Goal: Task Accomplishment & Management: Manage account settings

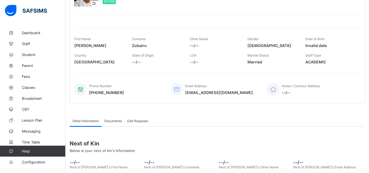
scroll to position [117, 0]
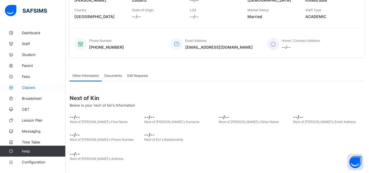
click at [43, 84] on link "Classes" at bounding box center [33, 87] width 66 height 11
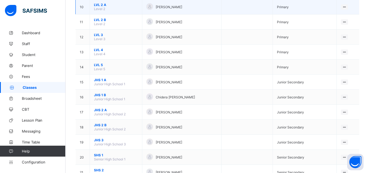
scroll to position [217, 0]
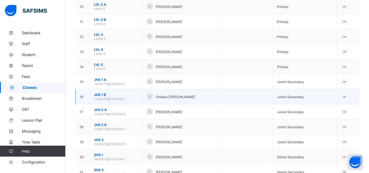
click at [101, 96] on span "JHS 1 B" at bounding box center [116, 95] width 44 height 4
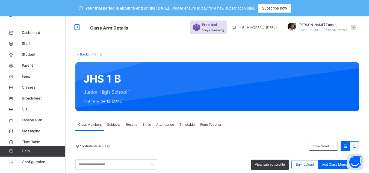
click at [112, 123] on span "Subjects" at bounding box center [113, 124] width 13 height 5
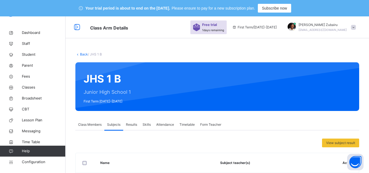
click at [80, 53] on link "Back" at bounding box center [84, 54] width 8 height 4
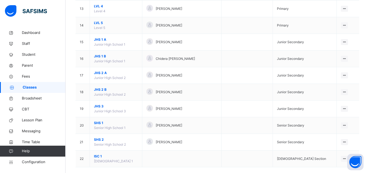
scroll to position [281, 0]
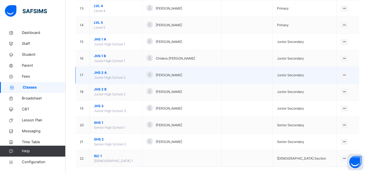
click at [99, 72] on span "JHS 2 A" at bounding box center [116, 72] width 44 height 5
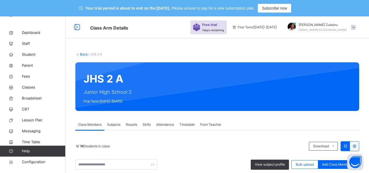
click at [121, 121] on div "Subjects" at bounding box center [113, 124] width 19 height 11
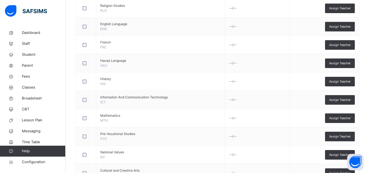
scroll to position [233, 0]
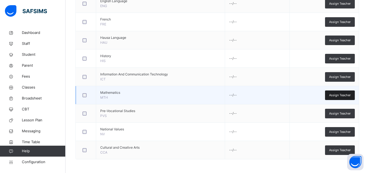
click at [338, 93] on span "Assign Teacher" at bounding box center [340, 95] width 22 height 5
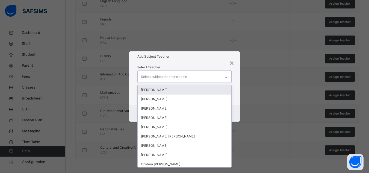
click at [208, 75] on div "Select subject teacher's name" at bounding box center [179, 76] width 83 height 11
type input "*"
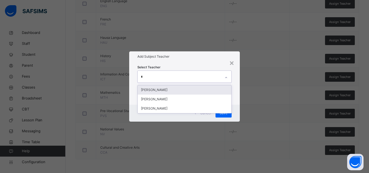
click at [187, 92] on div "[PERSON_NAME]" at bounding box center [185, 89] width 94 height 9
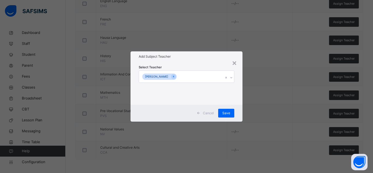
click at [203, 65] on div "Select Teacher [PERSON_NAME]" at bounding box center [187, 82] width 96 height 37
click at [224, 112] on span "Save" at bounding box center [226, 113] width 8 height 5
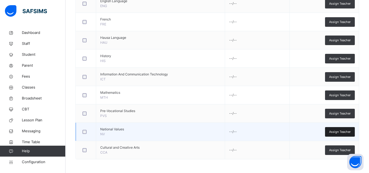
click at [335, 130] on span "Assign Teacher" at bounding box center [340, 132] width 22 height 5
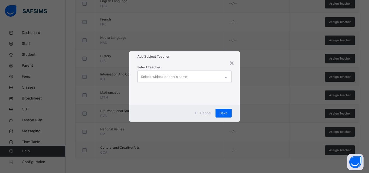
click at [181, 80] on div "Select subject teacher's name" at bounding box center [164, 77] width 46 height 10
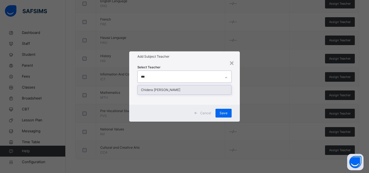
type input "****"
click at [173, 88] on div "Chidera [PERSON_NAME]" at bounding box center [185, 89] width 94 height 9
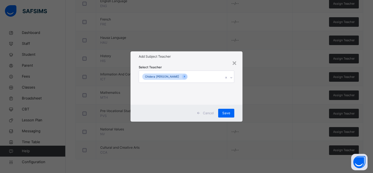
click at [192, 60] on div "Add Subject Teacher" at bounding box center [187, 56] width 112 height 10
click at [229, 113] on span "Save" at bounding box center [226, 113] width 8 height 5
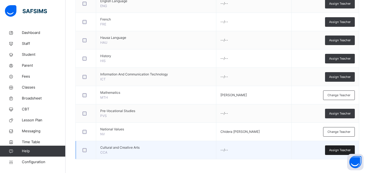
click at [339, 150] on span "Assign Teacher" at bounding box center [340, 150] width 22 height 5
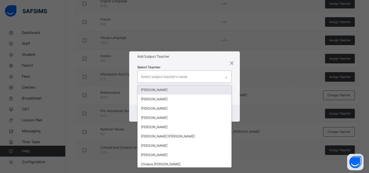
click at [188, 78] on div "Select subject teacher's name" at bounding box center [179, 76] width 83 height 11
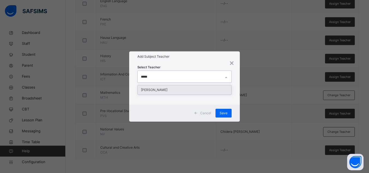
type input "******"
click at [167, 89] on div "[PERSON_NAME]" at bounding box center [185, 89] width 94 height 9
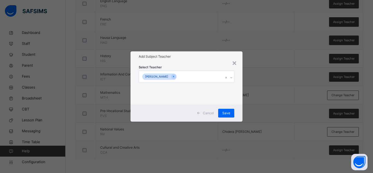
click at [187, 60] on div "Add Subject Teacher" at bounding box center [187, 56] width 112 height 10
click at [230, 114] on span "Save" at bounding box center [226, 113] width 8 height 5
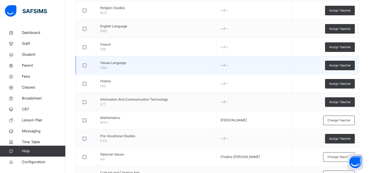
scroll to position [207, 0]
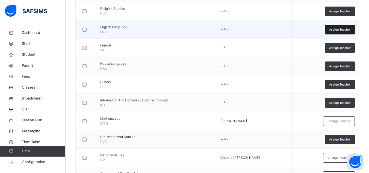
click at [342, 29] on span "Assign Teacher" at bounding box center [340, 29] width 22 height 5
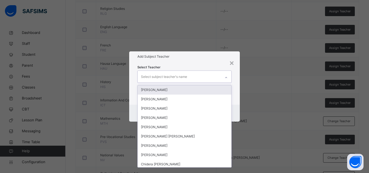
click at [203, 78] on div "Select subject teacher's name" at bounding box center [179, 76] width 83 height 11
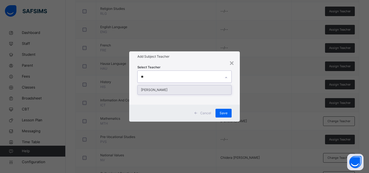
type input "***"
click at [177, 90] on div "[PERSON_NAME]" at bounding box center [185, 89] width 94 height 9
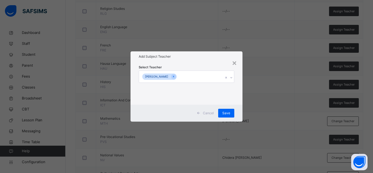
click at [192, 65] on div "Select Teacher [PERSON_NAME]" at bounding box center [187, 82] width 96 height 37
click at [225, 111] on span "Save" at bounding box center [226, 113] width 8 height 5
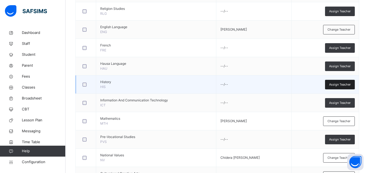
click at [337, 85] on span "Assign Teacher" at bounding box center [340, 84] width 22 height 5
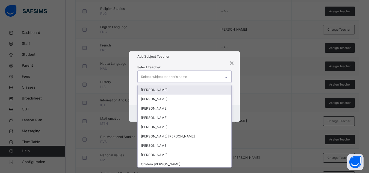
click at [207, 75] on div "Select subject teacher's name" at bounding box center [179, 76] width 83 height 11
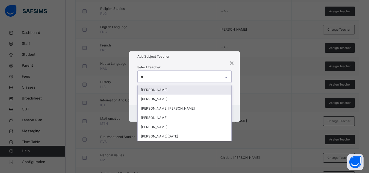
type input "***"
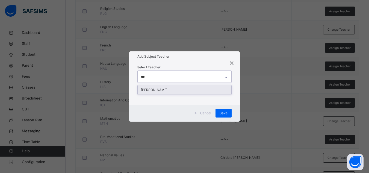
click at [187, 88] on div "[PERSON_NAME]" at bounding box center [185, 89] width 94 height 9
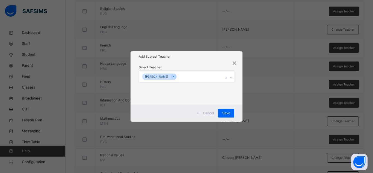
click at [199, 63] on div "Select Teacher [PERSON_NAME]" at bounding box center [187, 83] width 112 height 43
click at [229, 115] on span "Save" at bounding box center [226, 113] width 8 height 5
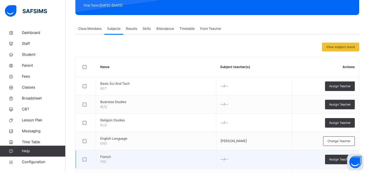
scroll to position [96, 0]
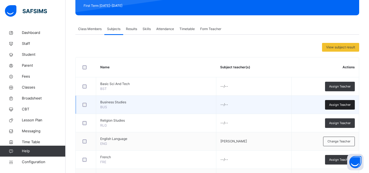
click at [341, 104] on span "Assign Teacher" at bounding box center [340, 104] width 22 height 5
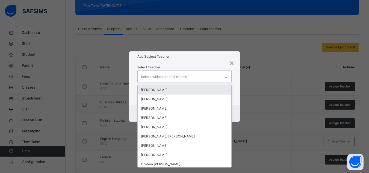
click at [186, 77] on div "Select subject teacher's name" at bounding box center [164, 77] width 46 height 10
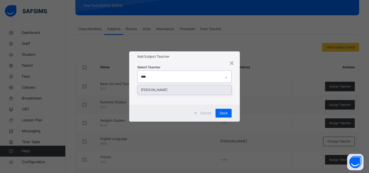
type input "*****"
click at [182, 89] on div "[PERSON_NAME]" at bounding box center [185, 89] width 94 height 9
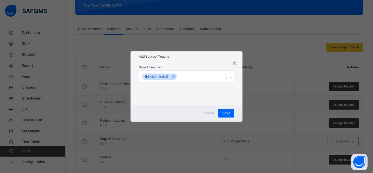
click at [195, 68] on div "Select Teacher [PERSON_NAME]" at bounding box center [187, 82] width 96 height 37
click at [226, 111] on span "Save" at bounding box center [226, 113] width 8 height 5
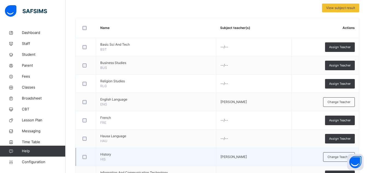
scroll to position [135, 0]
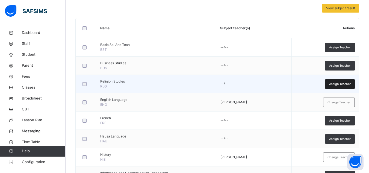
click at [342, 82] on span "Assign Teacher" at bounding box center [340, 84] width 22 height 5
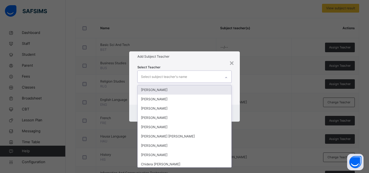
click at [199, 79] on div "Select subject teacher's name" at bounding box center [179, 76] width 83 height 11
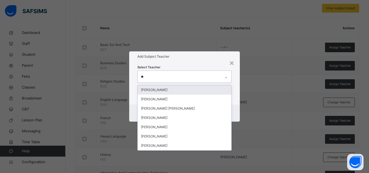
type input "***"
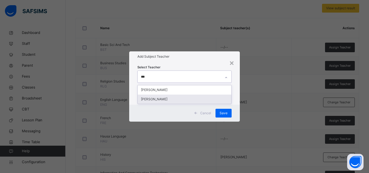
click at [174, 98] on div "[PERSON_NAME]" at bounding box center [185, 99] width 94 height 9
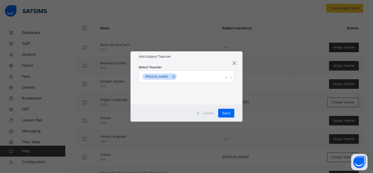
click at [197, 66] on div "Select Teacher [PERSON_NAME]" at bounding box center [187, 82] width 96 height 37
click at [226, 113] on span "Save" at bounding box center [226, 113] width 8 height 5
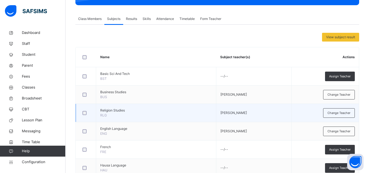
scroll to position [105, 0]
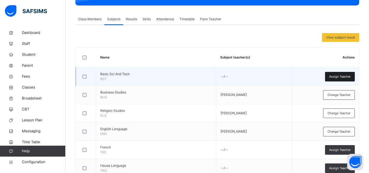
click at [341, 74] on span "Assign Teacher" at bounding box center [340, 76] width 22 height 5
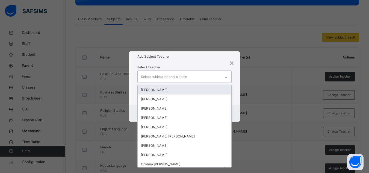
click at [205, 82] on div "Select subject teacher's name" at bounding box center [179, 76] width 83 height 11
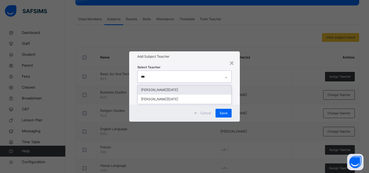
type input "****"
click at [180, 88] on div "[PERSON_NAME][DATE]" at bounding box center [185, 89] width 94 height 9
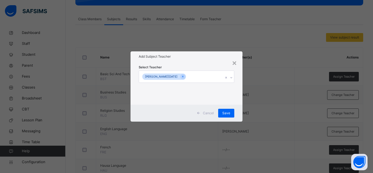
click at [196, 63] on div "Select Teacher [PERSON_NAME][DATE]" at bounding box center [187, 83] width 112 height 43
click at [228, 114] on span "Save" at bounding box center [226, 113] width 8 height 5
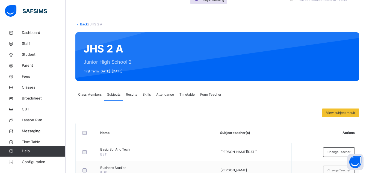
scroll to position [26, 0]
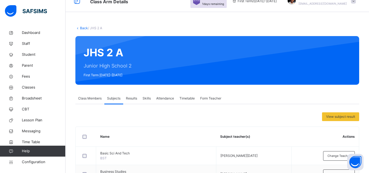
click at [80, 30] on link "Back" at bounding box center [84, 28] width 8 height 4
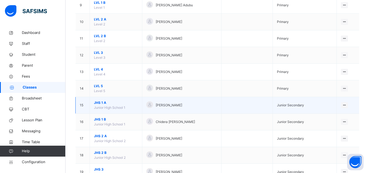
scroll to position [218, 0]
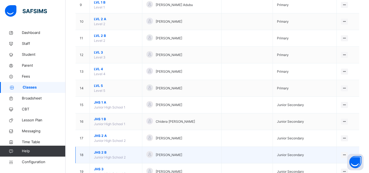
click at [106, 153] on span "JHS 2 B" at bounding box center [116, 152] width 44 height 5
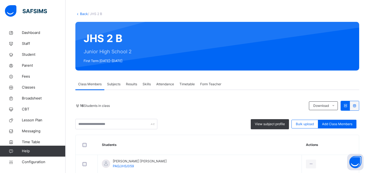
scroll to position [24, 0]
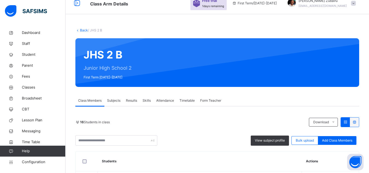
click at [118, 104] on div "Subjects" at bounding box center [113, 100] width 19 height 11
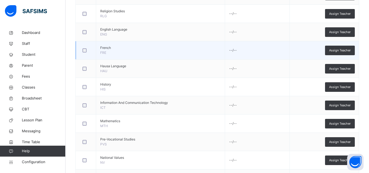
scroll to position [206, 0]
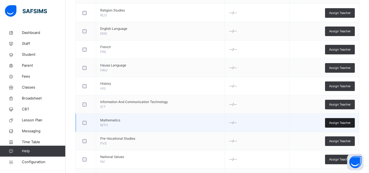
click at [332, 121] on div "Assign Teacher" at bounding box center [340, 123] width 30 height 10
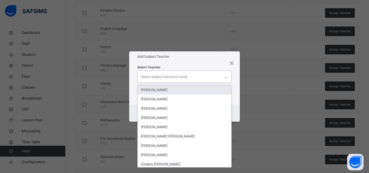
click at [186, 81] on div "Select subject teacher's name" at bounding box center [164, 77] width 46 height 10
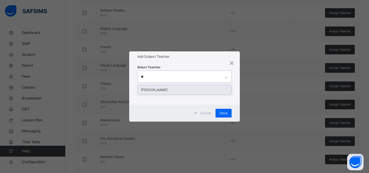
type input "***"
click at [175, 91] on div "[PERSON_NAME]" at bounding box center [185, 89] width 94 height 9
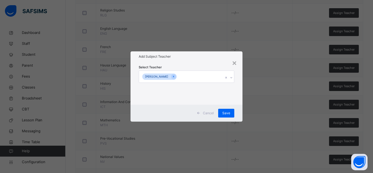
click at [188, 57] on h1 "Add Subject Teacher" at bounding box center [187, 56] width 96 height 5
click at [225, 112] on span "Save" at bounding box center [226, 113] width 8 height 5
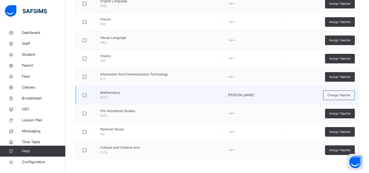
scroll to position [233, 0]
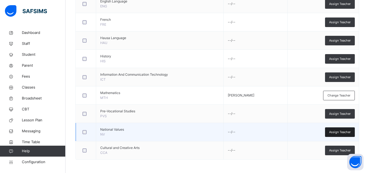
click at [336, 133] on span "Assign Teacher" at bounding box center [340, 132] width 22 height 5
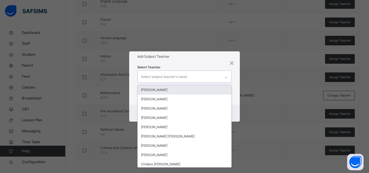
click at [198, 75] on div "Select subject teacher's name" at bounding box center [179, 76] width 83 height 11
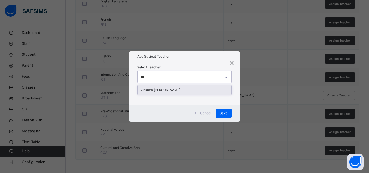
type input "****"
click at [177, 87] on div "Chidera [PERSON_NAME]" at bounding box center [185, 89] width 94 height 9
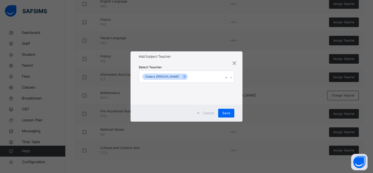
click at [205, 66] on div "Select Teacher [PERSON_NAME]" at bounding box center [187, 82] width 96 height 37
click at [226, 113] on span "Save" at bounding box center [226, 113] width 8 height 5
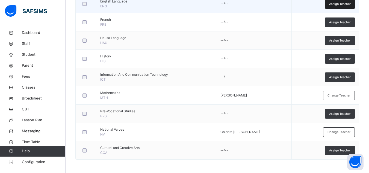
click at [335, 6] on div "Assign Teacher" at bounding box center [340, 4] width 30 height 10
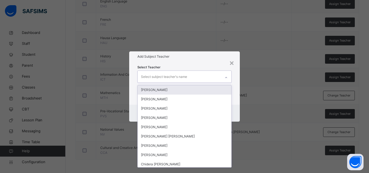
click at [186, 77] on div "Select subject teacher's name" at bounding box center [164, 77] width 46 height 10
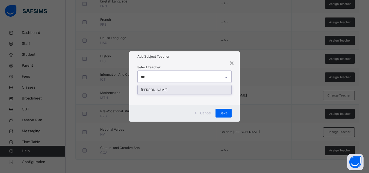
type input "****"
click at [171, 89] on div "[PERSON_NAME]" at bounding box center [185, 89] width 94 height 9
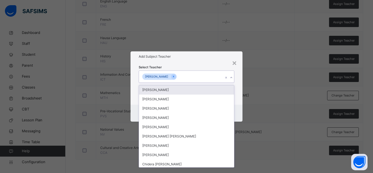
click at [192, 66] on div "Select Teacher option [PERSON_NAME], selected. option [PERSON_NAME] focused, 1 …" at bounding box center [187, 82] width 96 height 37
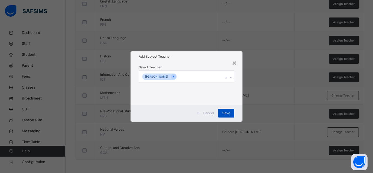
click at [225, 113] on span "Save" at bounding box center [226, 113] width 8 height 5
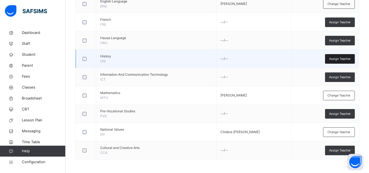
click at [337, 57] on span "Assign Teacher" at bounding box center [340, 59] width 22 height 5
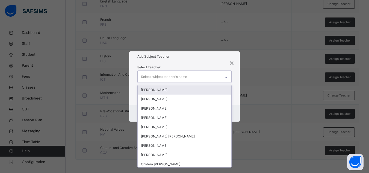
click at [195, 76] on div "Select subject teacher's name" at bounding box center [179, 76] width 83 height 11
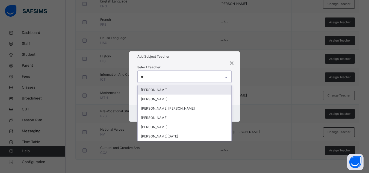
type input "***"
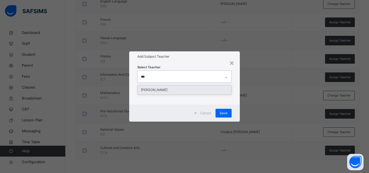
click at [172, 88] on div "[PERSON_NAME]" at bounding box center [185, 89] width 94 height 9
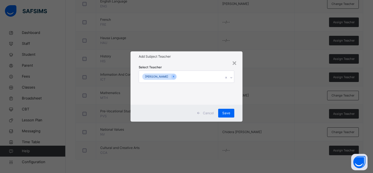
click at [190, 69] on div "Select Teacher [PERSON_NAME]" at bounding box center [187, 82] width 96 height 37
click at [222, 113] on div "Save" at bounding box center [226, 113] width 16 height 9
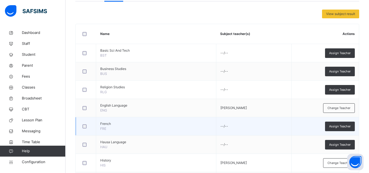
scroll to position [129, 0]
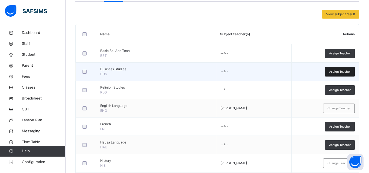
click at [341, 73] on span "Assign Teacher" at bounding box center [340, 71] width 22 height 5
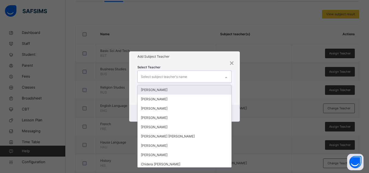
click at [198, 74] on div "Select subject teacher's name" at bounding box center [179, 76] width 83 height 11
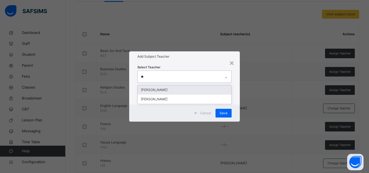
type input "***"
click at [177, 90] on div "[PERSON_NAME]" at bounding box center [185, 89] width 94 height 9
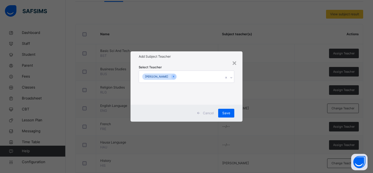
click at [199, 62] on div "Select Teacher [PERSON_NAME]" at bounding box center [187, 83] width 112 height 43
click at [224, 113] on span "Save" at bounding box center [226, 113] width 8 height 5
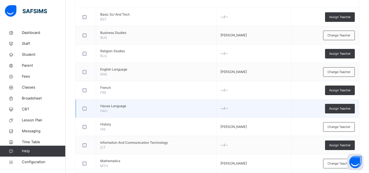
scroll to position [165, 0]
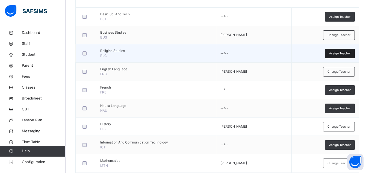
click at [334, 51] on span "Assign Teacher" at bounding box center [340, 53] width 22 height 5
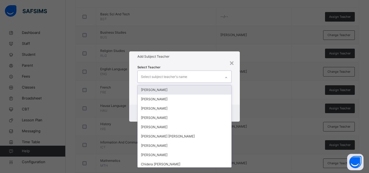
click at [194, 76] on div "Select subject teacher's name" at bounding box center [179, 76] width 83 height 11
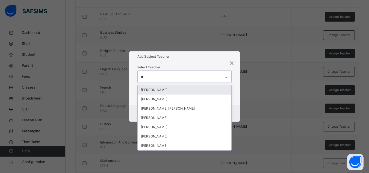
type input "***"
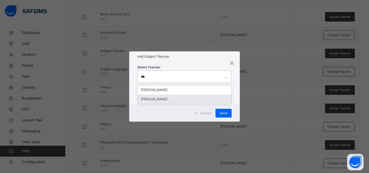
click at [182, 97] on div "[PERSON_NAME]" at bounding box center [185, 99] width 94 height 9
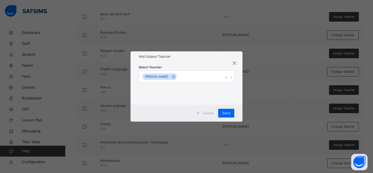
click at [208, 55] on h1 "Add Subject Teacher" at bounding box center [187, 56] width 96 height 5
click at [226, 110] on div "Save" at bounding box center [226, 113] width 16 height 9
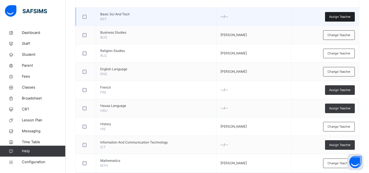
click at [334, 20] on div "Assign Teacher" at bounding box center [340, 17] width 30 height 10
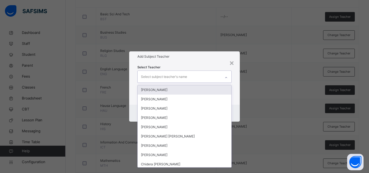
click at [175, 76] on div "Select subject teacher's name" at bounding box center [164, 77] width 46 height 10
type input "***"
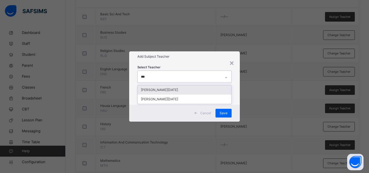
click at [177, 89] on div "[PERSON_NAME][DATE]" at bounding box center [185, 89] width 94 height 9
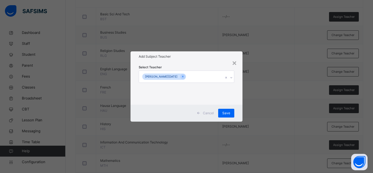
click at [196, 69] on div "Select Teacher [PERSON_NAME][DATE]" at bounding box center [187, 82] width 96 height 37
click at [228, 111] on span "Save" at bounding box center [226, 113] width 8 height 5
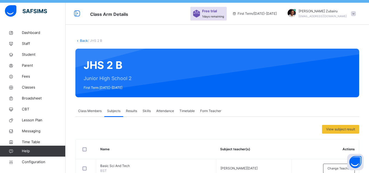
scroll to position [13, 0]
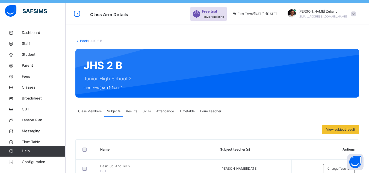
click at [83, 42] on link "Back" at bounding box center [84, 41] width 8 height 4
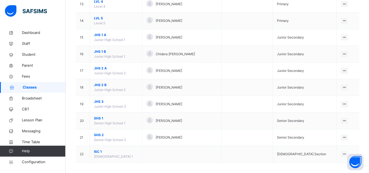
scroll to position [289, 0]
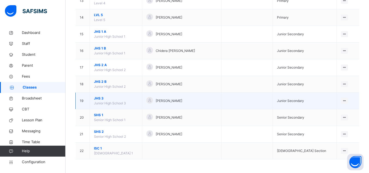
click at [100, 99] on span "JHS 3" at bounding box center [116, 98] width 44 height 5
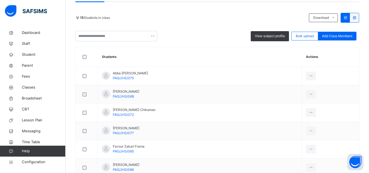
scroll to position [108, 0]
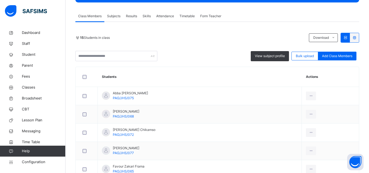
click at [120, 17] on span "Subjects" at bounding box center [113, 16] width 13 height 5
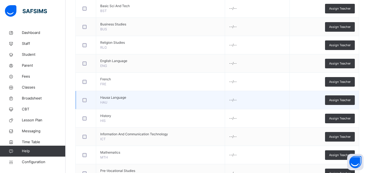
scroll to position [206, 0]
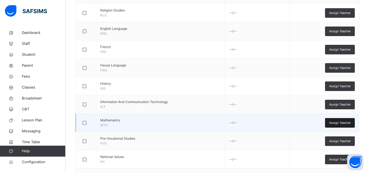
click at [343, 120] on div "Assign Teacher" at bounding box center [340, 123] width 30 height 10
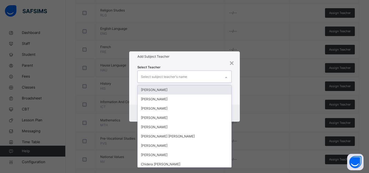
click at [204, 81] on div "Select subject teacher's name" at bounding box center [179, 76] width 83 height 11
type input "***"
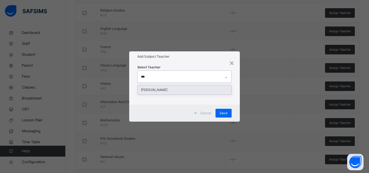
click at [186, 87] on div "[PERSON_NAME]" at bounding box center [185, 89] width 94 height 9
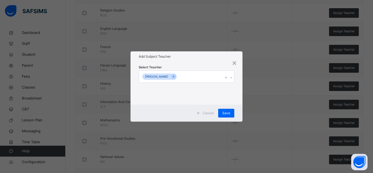
click at [202, 58] on h1 "Add Subject Teacher" at bounding box center [187, 56] width 96 height 5
click at [230, 114] on span "Save" at bounding box center [226, 113] width 8 height 5
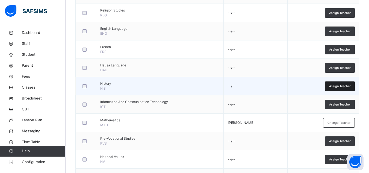
click at [341, 86] on span "Assign Teacher" at bounding box center [340, 86] width 22 height 5
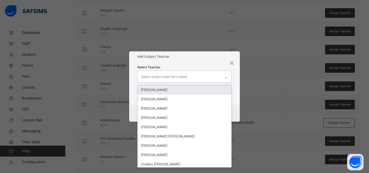
click at [219, 74] on div "Select subject teacher's name" at bounding box center [179, 76] width 83 height 11
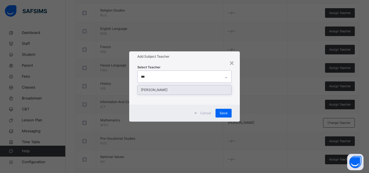
type input "****"
click at [190, 89] on div "[PERSON_NAME]" at bounding box center [185, 89] width 94 height 9
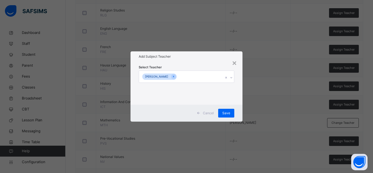
click at [198, 66] on div "Select Teacher [PERSON_NAME]" at bounding box center [187, 82] width 96 height 37
click at [228, 114] on span "Save" at bounding box center [226, 113] width 8 height 5
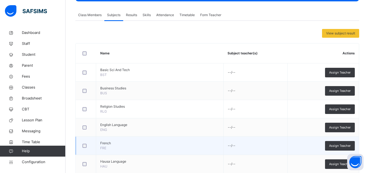
scroll to position [109, 0]
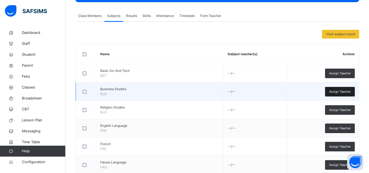
click at [341, 91] on span "Assign Teacher" at bounding box center [340, 91] width 22 height 5
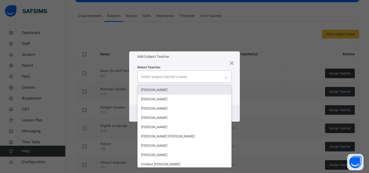
click at [203, 77] on div "Select subject teacher's name" at bounding box center [179, 76] width 83 height 11
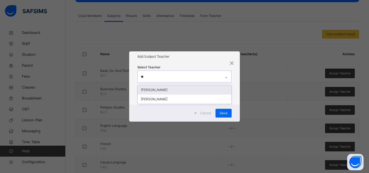
type input "***"
click at [187, 87] on div "[PERSON_NAME]" at bounding box center [185, 89] width 94 height 9
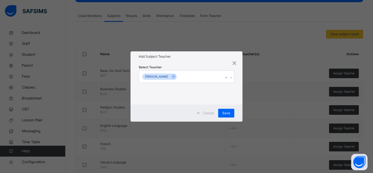
click at [202, 63] on div "Select Teacher [PERSON_NAME]" at bounding box center [187, 83] width 112 height 43
click at [222, 110] on div "Save" at bounding box center [226, 113] width 16 height 9
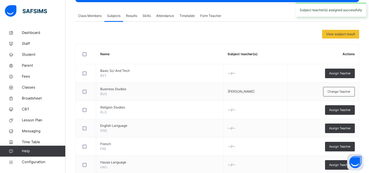
click at [344, 72] on span "Assign Teacher" at bounding box center [340, 73] width 22 height 5
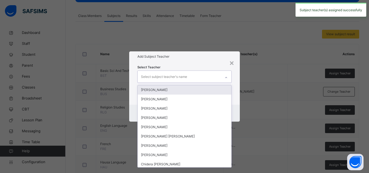
click at [216, 75] on div "Select subject teacher's name" at bounding box center [179, 76] width 83 height 11
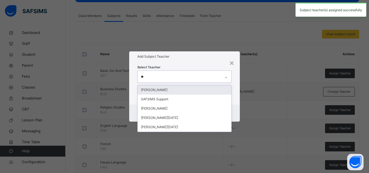
type input "***"
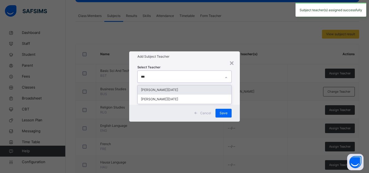
click at [179, 90] on div "[PERSON_NAME][DATE]" at bounding box center [185, 89] width 94 height 9
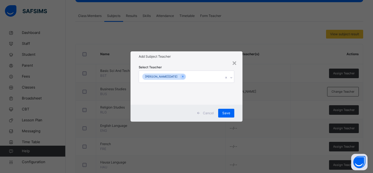
click at [192, 63] on div "Select Teacher [PERSON_NAME][DATE]" at bounding box center [187, 83] width 112 height 43
click at [222, 111] on div "Save" at bounding box center [226, 113] width 16 height 9
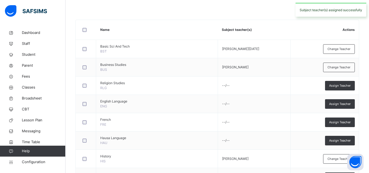
scroll to position [134, 0]
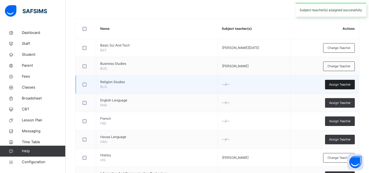
click at [341, 86] on span "Assign Teacher" at bounding box center [340, 84] width 22 height 5
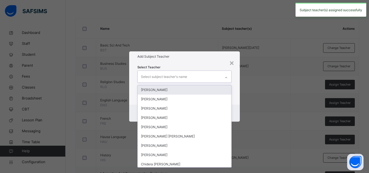
click at [193, 74] on div "Select subject teacher's name" at bounding box center [179, 76] width 83 height 11
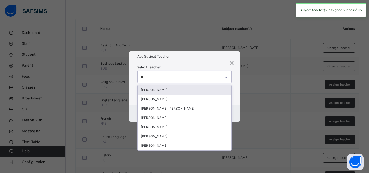
type input "***"
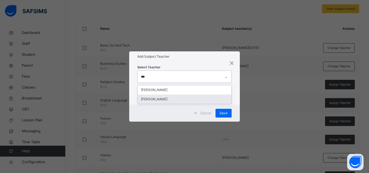
click at [175, 96] on div "[PERSON_NAME]" at bounding box center [185, 99] width 94 height 9
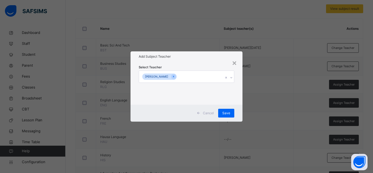
click at [192, 61] on div "Add Subject Teacher" at bounding box center [187, 56] width 112 height 10
click at [227, 116] on div "Save" at bounding box center [226, 113] width 16 height 9
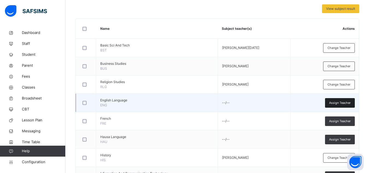
click at [333, 102] on div "Assign Teacher" at bounding box center [340, 103] width 30 height 10
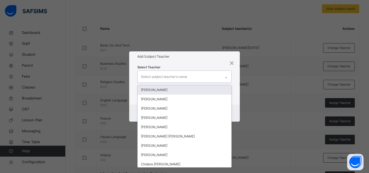
click at [201, 80] on div "Select subject teacher's name" at bounding box center [179, 76] width 83 height 11
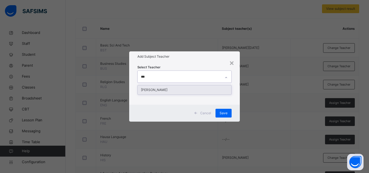
type input "****"
click at [177, 90] on div "[PERSON_NAME]" at bounding box center [185, 89] width 94 height 9
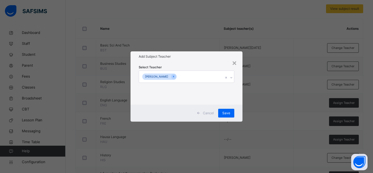
click at [190, 63] on div "Select Teacher [PERSON_NAME]" at bounding box center [187, 83] width 112 height 43
click at [222, 113] on div "Save" at bounding box center [226, 113] width 16 height 9
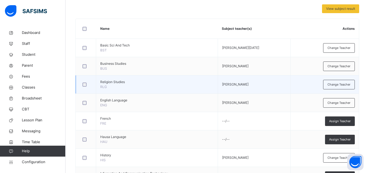
scroll to position [233, 0]
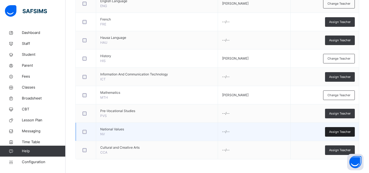
click at [331, 132] on div "Assign Teacher" at bounding box center [340, 132] width 30 height 10
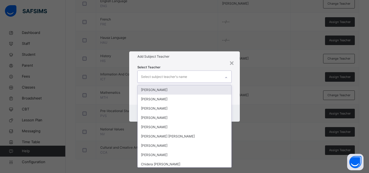
click at [168, 75] on div "Select subject teacher's name" at bounding box center [164, 77] width 46 height 10
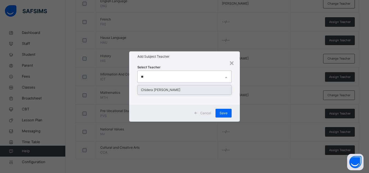
type input "***"
click at [163, 92] on div "Chidera [PERSON_NAME]" at bounding box center [185, 89] width 94 height 9
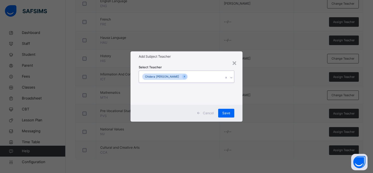
click at [185, 71] on div "Chidera [PERSON_NAME]" at bounding box center [181, 76] width 85 height 11
click at [230, 113] on div "Save" at bounding box center [226, 113] width 16 height 9
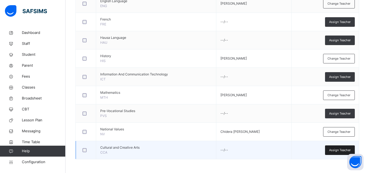
click at [334, 147] on div "Assign Teacher" at bounding box center [340, 150] width 30 height 10
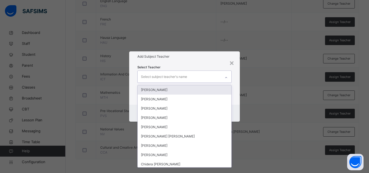
click at [196, 74] on div "Select subject teacher's name" at bounding box center [179, 76] width 83 height 11
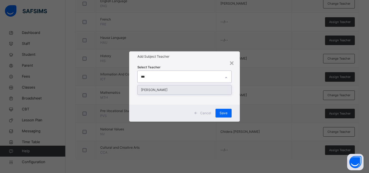
type input "****"
click at [175, 89] on div "[PERSON_NAME]" at bounding box center [185, 89] width 94 height 9
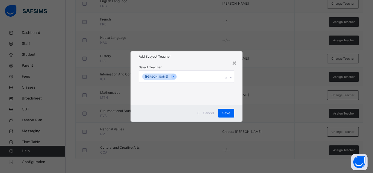
click at [216, 64] on div "Select Teacher [PERSON_NAME]" at bounding box center [187, 83] width 112 height 43
click at [223, 111] on span "Save" at bounding box center [226, 113] width 8 height 5
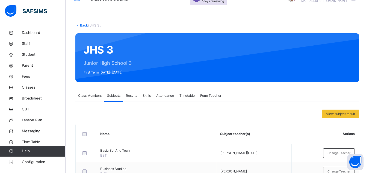
scroll to position [0, 0]
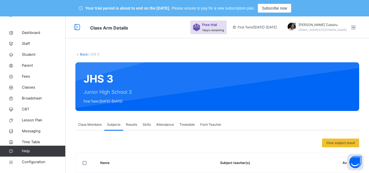
click at [84, 56] on link "Back" at bounding box center [84, 54] width 8 height 4
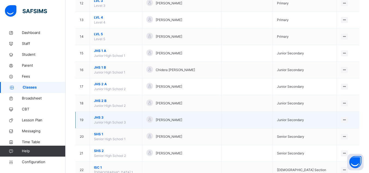
scroll to position [270, 0]
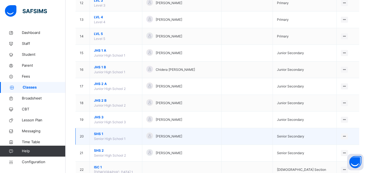
click at [100, 136] on span "SHS 1" at bounding box center [116, 133] width 44 height 5
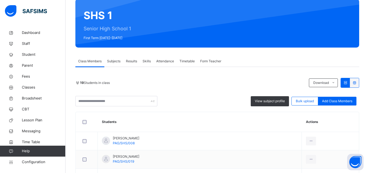
scroll to position [62, 0]
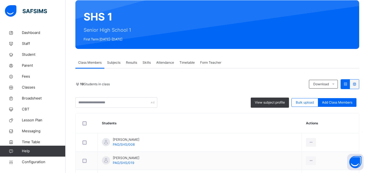
click at [113, 64] on span "Subjects" at bounding box center [113, 62] width 13 height 5
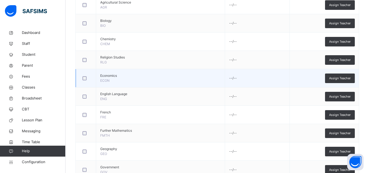
scroll to position [177, 0]
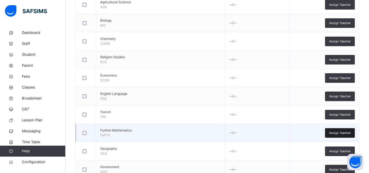
click at [330, 132] on div "Assign Teacher" at bounding box center [340, 133] width 30 height 10
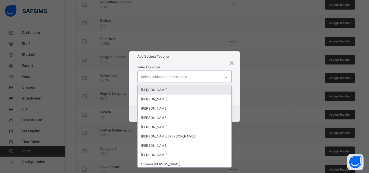
click at [186, 78] on div "Select subject teacher's name" at bounding box center [164, 77] width 46 height 10
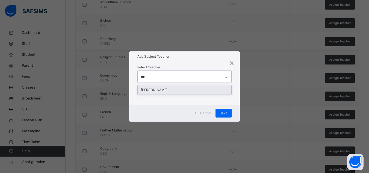
type input "****"
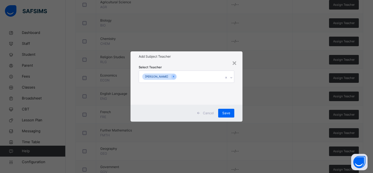
click at [186, 64] on div "Select Teacher [PERSON_NAME]" at bounding box center [187, 83] width 112 height 43
click at [231, 110] on div "Save" at bounding box center [226, 113] width 16 height 9
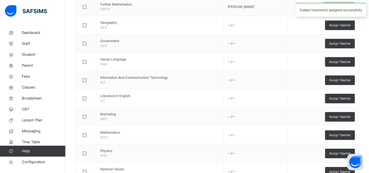
scroll to position [304, 0]
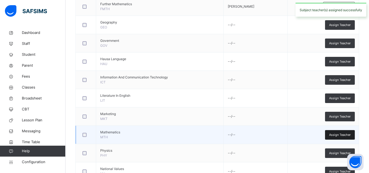
click at [333, 134] on div "Assign Teacher" at bounding box center [340, 135] width 30 height 10
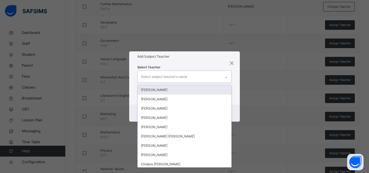
click at [208, 77] on div "Select subject teacher's name" at bounding box center [179, 76] width 83 height 11
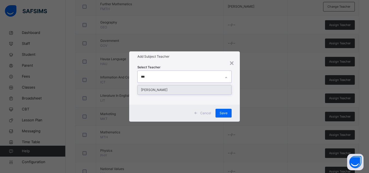
type input "****"
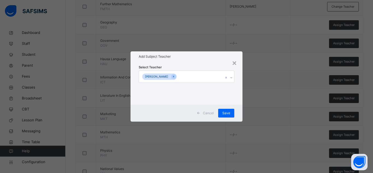
click at [216, 64] on div "Select Teacher [PERSON_NAME]" at bounding box center [187, 82] width 96 height 37
click at [225, 113] on span "Save" at bounding box center [226, 113] width 8 height 5
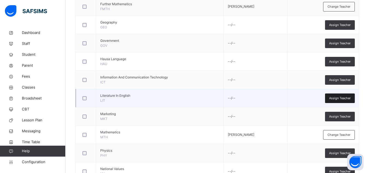
click at [336, 98] on span "Assign Teacher" at bounding box center [340, 98] width 22 height 5
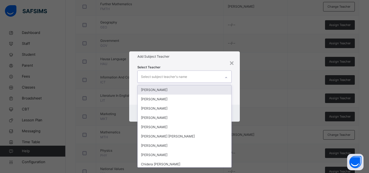
click at [166, 73] on div "Select subject teacher's name" at bounding box center [164, 77] width 46 height 10
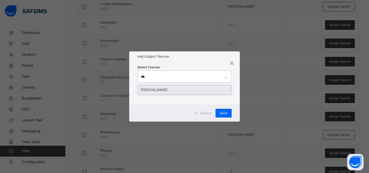
type input "****"
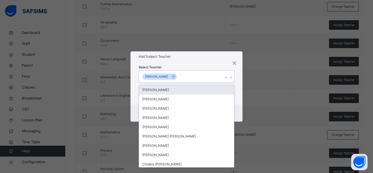
click at [198, 57] on h1 "Add Subject Teacher" at bounding box center [187, 56] width 96 height 5
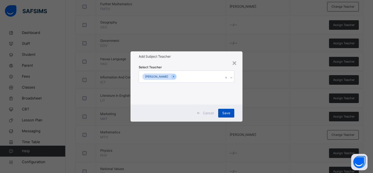
click at [220, 111] on div "Save" at bounding box center [226, 113] width 16 height 9
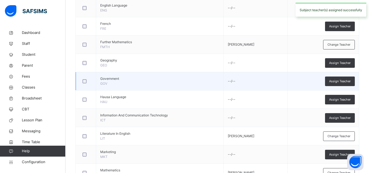
scroll to position [234, 0]
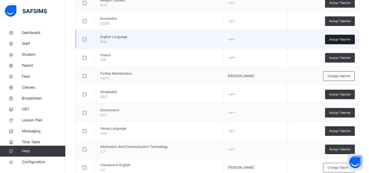
click at [341, 39] on span "Assign Teacher" at bounding box center [340, 39] width 22 height 5
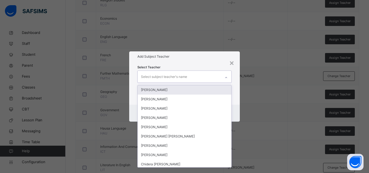
click at [207, 78] on div "Select subject teacher's name" at bounding box center [179, 76] width 83 height 11
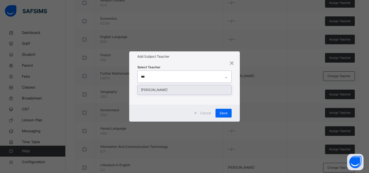
type input "****"
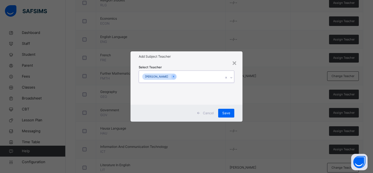
click at [207, 77] on div "[PERSON_NAME]" at bounding box center [181, 76] width 85 height 11
click at [222, 114] on div "Save" at bounding box center [226, 113] width 16 height 9
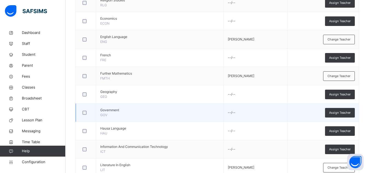
scroll to position [325, 0]
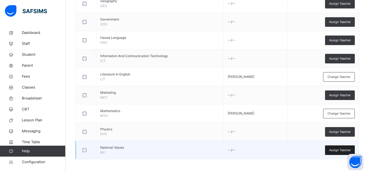
click at [336, 153] on div "Assign Teacher" at bounding box center [340, 150] width 30 height 10
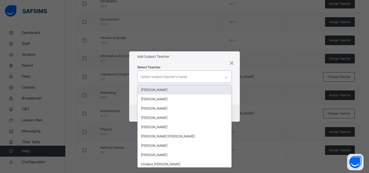
click at [205, 79] on div "Select subject teacher's name" at bounding box center [179, 76] width 83 height 11
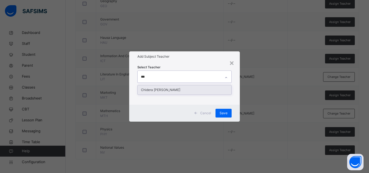
type input "****"
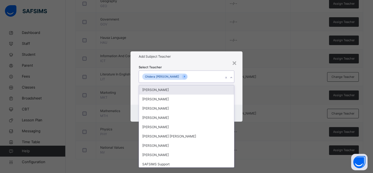
click at [196, 61] on div "Add Subject Teacher" at bounding box center [187, 56] width 112 height 10
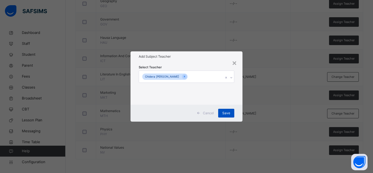
click at [225, 113] on span "Save" at bounding box center [226, 113] width 8 height 5
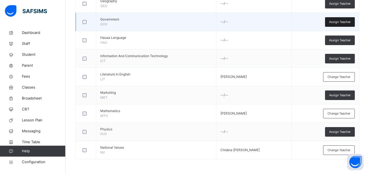
click at [332, 20] on div "Assign Teacher" at bounding box center [340, 22] width 30 height 10
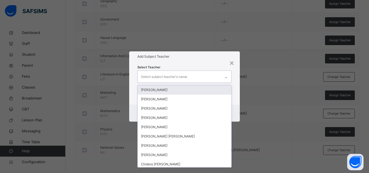
click at [205, 74] on div "Select subject teacher's name" at bounding box center [179, 76] width 83 height 11
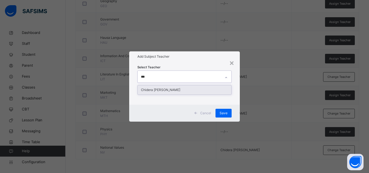
type input "****"
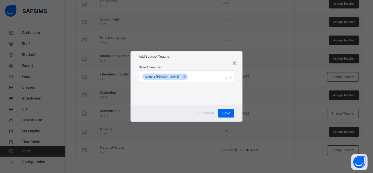
click at [207, 56] on h1 "Add Subject Teacher" at bounding box center [187, 56] width 96 height 5
click at [225, 111] on span "Save" at bounding box center [226, 113] width 8 height 5
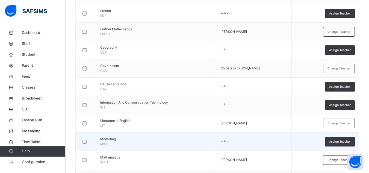
scroll to position [278, 0]
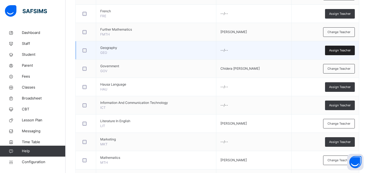
click at [335, 50] on span "Assign Teacher" at bounding box center [340, 50] width 22 height 5
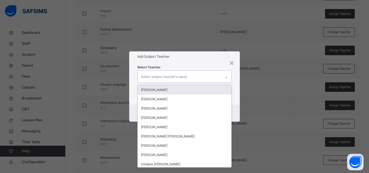
click at [195, 77] on div "Select subject teacher's name" at bounding box center [179, 76] width 83 height 11
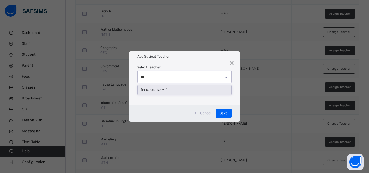
type input "****"
click at [170, 90] on div "[PERSON_NAME]" at bounding box center [185, 89] width 94 height 9
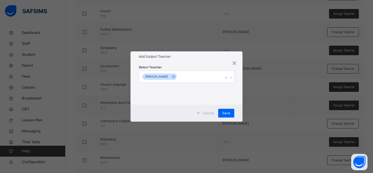
click at [202, 57] on h1 "Add Subject Teacher" at bounding box center [187, 56] width 96 height 5
click at [227, 113] on span "Save" at bounding box center [226, 113] width 8 height 5
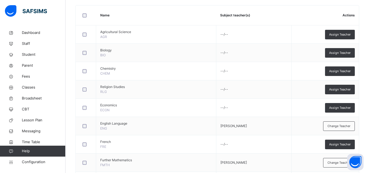
scroll to position [147, 0]
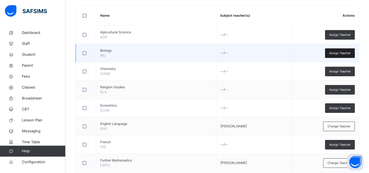
click at [339, 54] on span "Assign Teacher" at bounding box center [340, 53] width 22 height 5
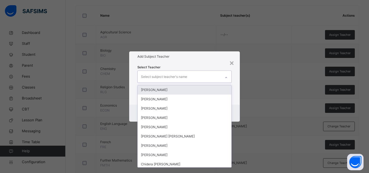
click at [192, 78] on div "Select subject teacher's name" at bounding box center [179, 76] width 83 height 11
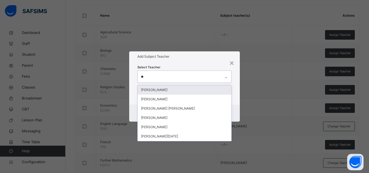
type input "***"
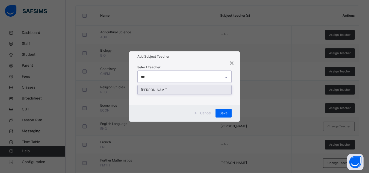
click at [174, 92] on div "[PERSON_NAME]" at bounding box center [185, 89] width 94 height 9
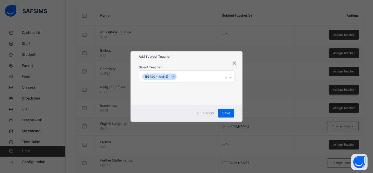
click at [210, 62] on div "Select Teacher [PERSON_NAME]" at bounding box center [187, 83] width 112 height 43
click at [225, 110] on div "Save" at bounding box center [226, 113] width 16 height 9
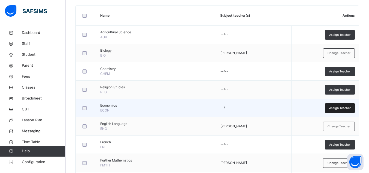
click at [340, 106] on span "Assign Teacher" at bounding box center [340, 108] width 22 height 5
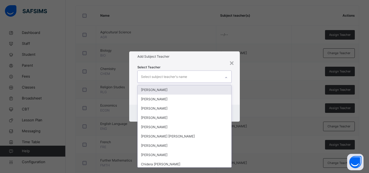
click at [174, 77] on div "Select subject teacher's name" at bounding box center [164, 77] width 46 height 10
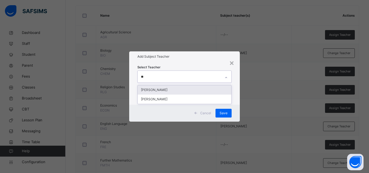
type input "***"
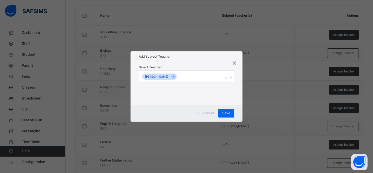
click at [193, 64] on div "Select Teacher [PERSON_NAME]" at bounding box center [187, 83] width 112 height 43
click at [225, 113] on span "Save" at bounding box center [226, 113] width 8 height 5
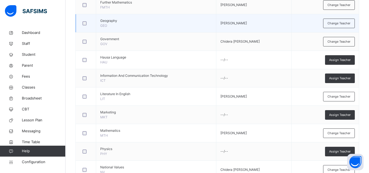
scroll to position [306, 0]
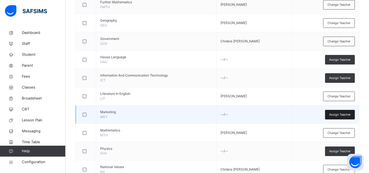
click at [337, 113] on span "Assign Teacher" at bounding box center [340, 114] width 22 height 5
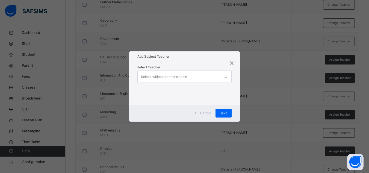
click at [177, 78] on div "Select subject teacher's name" at bounding box center [164, 77] width 46 height 10
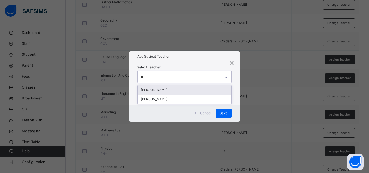
type input "***"
click at [161, 91] on div "[PERSON_NAME]" at bounding box center [185, 89] width 94 height 9
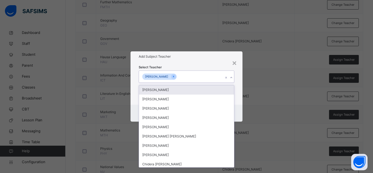
click at [187, 66] on div "Select Teacher option [PERSON_NAME], selected. option [PERSON_NAME] focused, 1 …" at bounding box center [187, 82] width 96 height 37
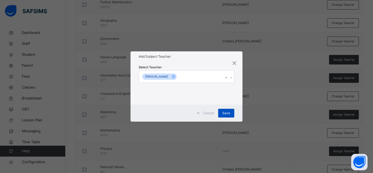
click at [225, 112] on span "Save" at bounding box center [226, 113] width 8 height 5
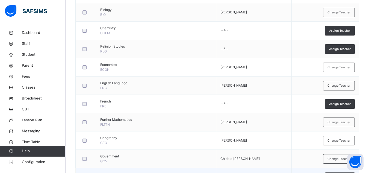
scroll to position [183, 0]
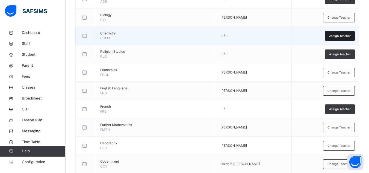
click at [332, 33] on div "Assign Teacher" at bounding box center [340, 36] width 30 height 10
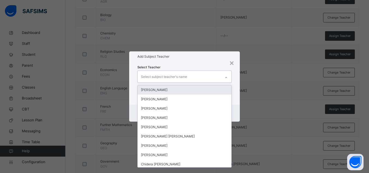
click at [170, 78] on div "Select subject teacher's name" at bounding box center [164, 77] width 46 height 10
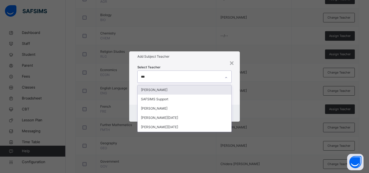
type input "****"
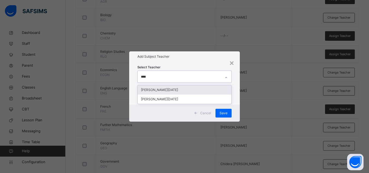
click at [170, 89] on div "[PERSON_NAME][DATE]" at bounding box center [185, 89] width 94 height 9
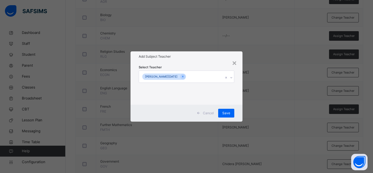
click at [201, 68] on div "Select Teacher [PERSON_NAME][DATE]" at bounding box center [187, 82] width 96 height 37
click at [230, 113] on span "Save" at bounding box center [226, 113] width 8 height 5
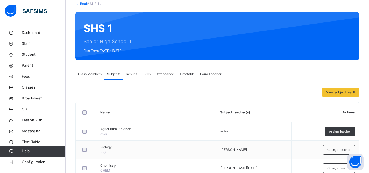
scroll to position [0, 0]
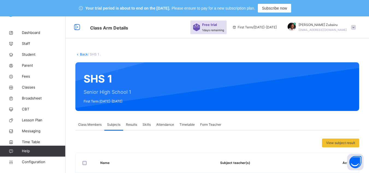
click at [83, 55] on link "Back" at bounding box center [84, 54] width 8 height 4
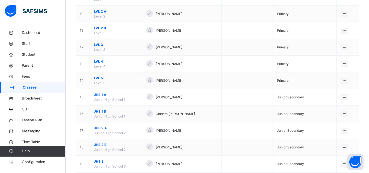
scroll to position [289, 0]
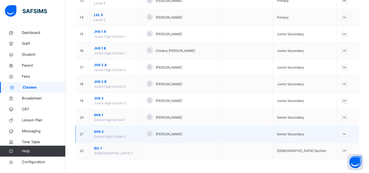
click at [101, 133] on span "SHS 2" at bounding box center [116, 131] width 44 height 5
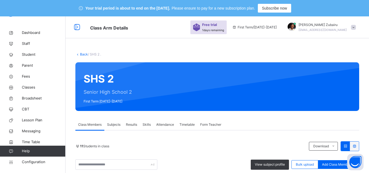
click at [112, 124] on span "Subjects" at bounding box center [113, 124] width 13 height 5
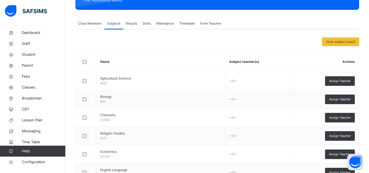
scroll to position [101, 0]
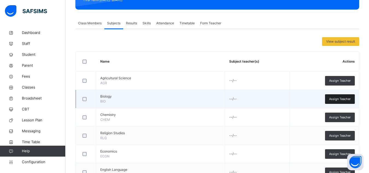
click at [346, 98] on span "Assign Teacher" at bounding box center [340, 99] width 22 height 5
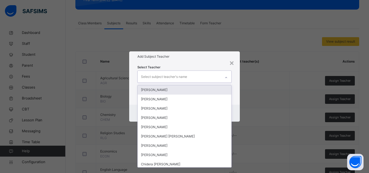
click at [186, 77] on div "Select subject teacher's name" at bounding box center [164, 77] width 46 height 10
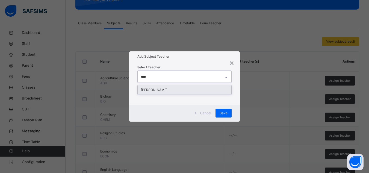
type input "*****"
click at [163, 92] on div "[PERSON_NAME]" at bounding box center [185, 89] width 94 height 9
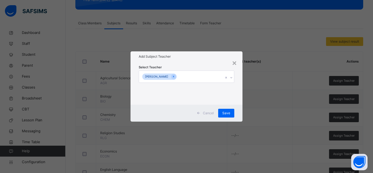
click at [207, 68] on div "Select Teacher [PERSON_NAME]" at bounding box center [187, 82] width 96 height 37
click at [229, 113] on span "Save" at bounding box center [226, 113] width 8 height 5
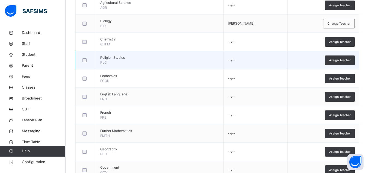
scroll to position [177, 0]
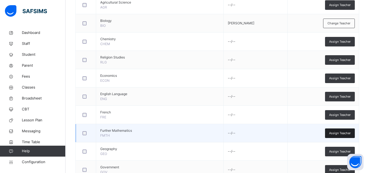
click at [338, 133] on span "Assign Teacher" at bounding box center [340, 133] width 22 height 5
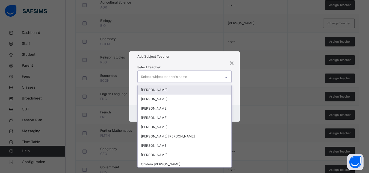
click at [180, 75] on div "Select subject teacher's name" at bounding box center [164, 77] width 46 height 10
type input "****"
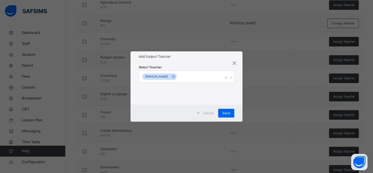
click at [212, 55] on h1 "Add Subject Teacher" at bounding box center [187, 56] width 96 height 5
click at [223, 110] on div "Save" at bounding box center [226, 113] width 16 height 9
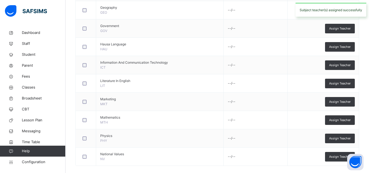
scroll to position [319, 0]
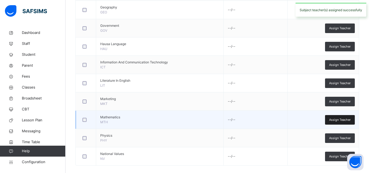
click at [333, 121] on span "Assign Teacher" at bounding box center [340, 120] width 22 height 5
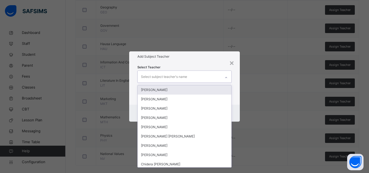
click at [192, 76] on div "Select subject teacher's name" at bounding box center [179, 76] width 83 height 11
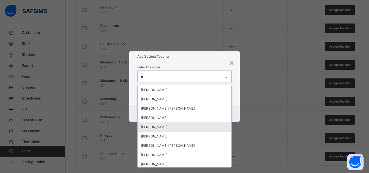
type input "*"
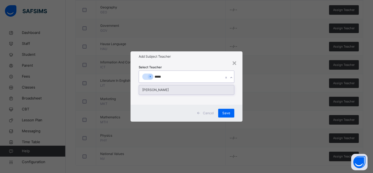
type input "******"
click at [164, 87] on div "[PERSON_NAME]" at bounding box center [186, 89] width 95 height 9
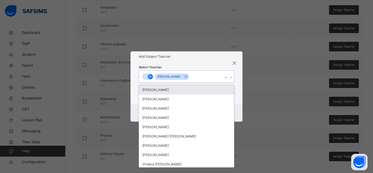
click at [150, 76] on icon at bounding box center [150, 77] width 1 height 2
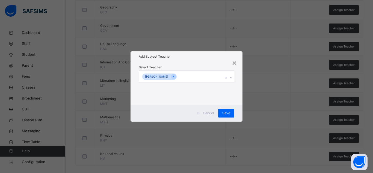
click at [212, 67] on div "Select Teacher [PERSON_NAME]" at bounding box center [187, 82] width 96 height 37
click at [227, 113] on span "Save" at bounding box center [226, 113] width 8 height 5
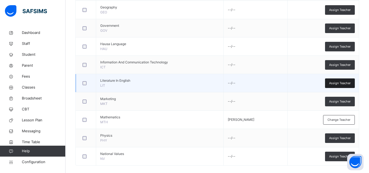
click at [345, 82] on span "Assign Teacher" at bounding box center [340, 83] width 22 height 5
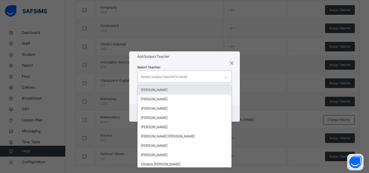
click at [188, 77] on div "Select subject teacher's name" at bounding box center [179, 76] width 83 height 11
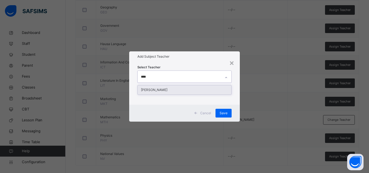
type input "*****"
click at [163, 90] on div "[PERSON_NAME]" at bounding box center [185, 89] width 94 height 9
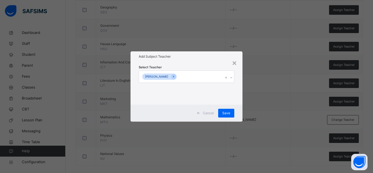
click at [198, 60] on div "Add Subject Teacher" at bounding box center [187, 56] width 112 height 10
click at [225, 109] on div "Save" at bounding box center [226, 113] width 16 height 9
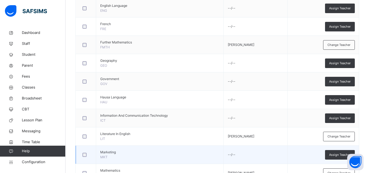
scroll to position [265, 0]
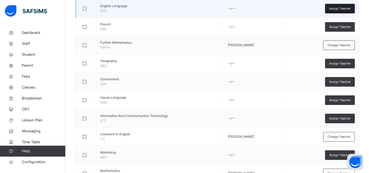
click at [337, 7] on span "Assign Teacher" at bounding box center [340, 8] width 22 height 5
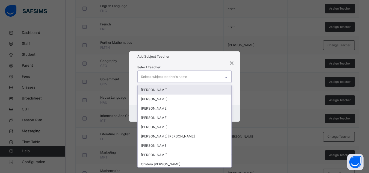
click at [190, 77] on div "Select subject teacher's name" at bounding box center [179, 76] width 83 height 11
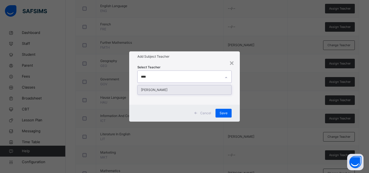
type input "*****"
click at [166, 89] on div "[PERSON_NAME]" at bounding box center [185, 89] width 94 height 9
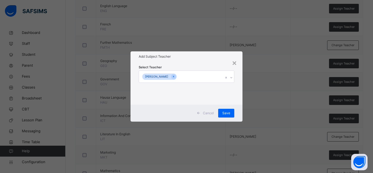
click at [190, 66] on div "Select Teacher [PERSON_NAME]" at bounding box center [187, 82] width 96 height 37
click at [228, 112] on span "Save" at bounding box center [226, 113] width 8 height 5
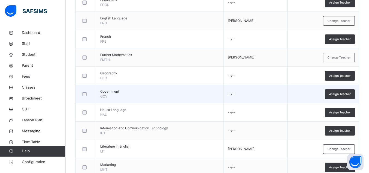
scroll to position [325, 0]
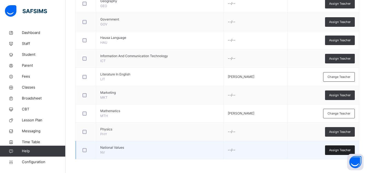
click at [340, 150] on span "Assign Teacher" at bounding box center [340, 150] width 22 height 5
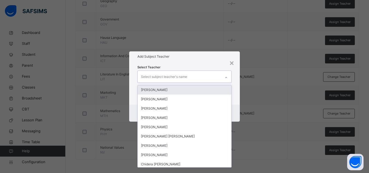
click at [180, 75] on div "Select subject teacher's name" at bounding box center [164, 77] width 46 height 10
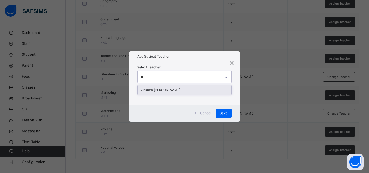
type input "***"
click at [155, 88] on div "Chidera [PERSON_NAME]" at bounding box center [185, 89] width 94 height 9
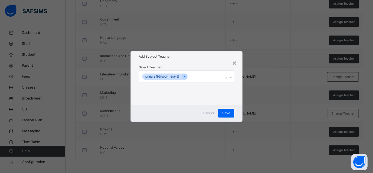
click at [181, 68] on div "Select Teacher [PERSON_NAME]" at bounding box center [187, 82] width 96 height 37
click at [230, 112] on span "Save" at bounding box center [226, 113] width 8 height 5
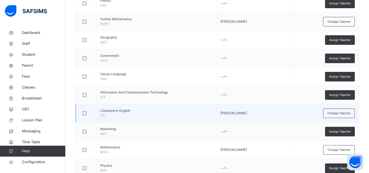
scroll to position [288, 0]
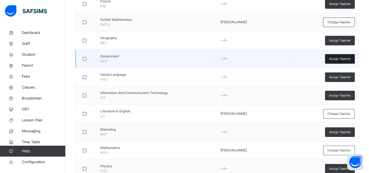
click at [337, 59] on span "Assign Teacher" at bounding box center [340, 59] width 22 height 5
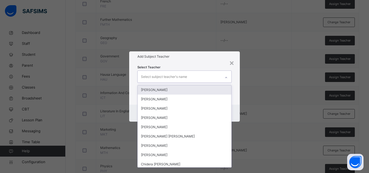
click at [183, 79] on div "Select subject teacher's name" at bounding box center [164, 77] width 46 height 10
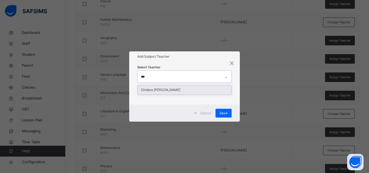
type input "****"
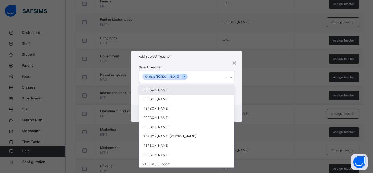
click at [196, 66] on div "Select Teacher option [PERSON_NAME], selected. option [PERSON_NAME] focused, 1 …" at bounding box center [187, 82] width 96 height 37
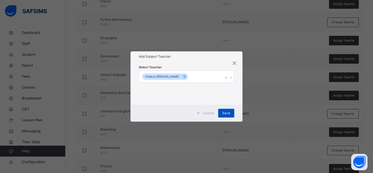
click at [228, 115] on span "Save" at bounding box center [226, 113] width 8 height 5
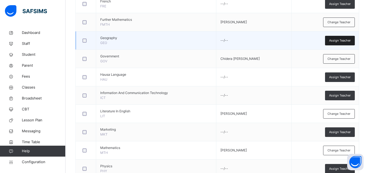
click at [331, 42] on div "Assign Teacher" at bounding box center [340, 41] width 30 height 10
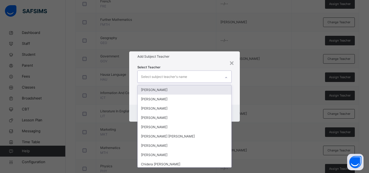
click at [171, 78] on div "Select subject teacher's name" at bounding box center [164, 77] width 46 height 10
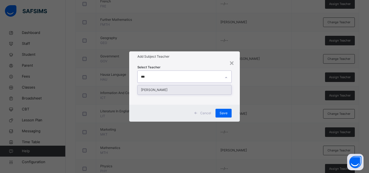
type input "****"
click at [165, 91] on div "[PERSON_NAME]" at bounding box center [185, 89] width 94 height 9
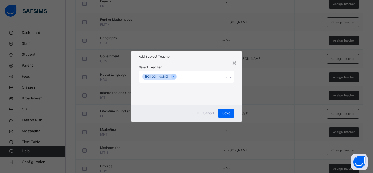
click at [203, 61] on div "Add Subject Teacher" at bounding box center [187, 56] width 112 height 10
click at [231, 112] on div "Save" at bounding box center [226, 113] width 16 height 9
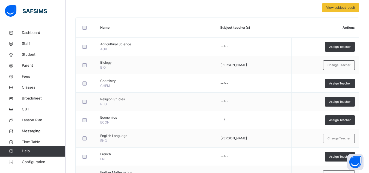
scroll to position [134, 0]
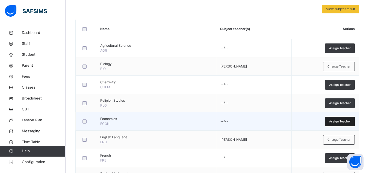
click at [351, 122] on span "Assign Teacher" at bounding box center [340, 121] width 22 height 5
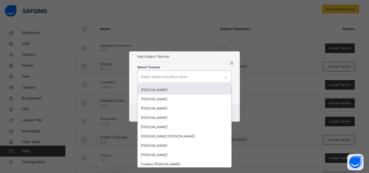
click at [181, 80] on div "Select subject teacher's name" at bounding box center [164, 77] width 46 height 10
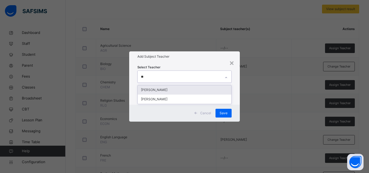
type input "***"
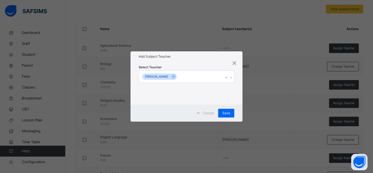
click at [199, 66] on div "Select Teacher [PERSON_NAME]" at bounding box center [187, 82] width 96 height 37
click at [227, 111] on span "Save" at bounding box center [226, 113] width 8 height 5
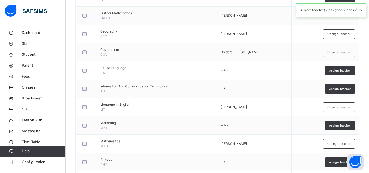
scroll to position [303, 0]
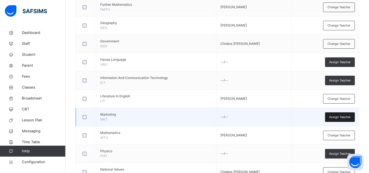
click at [333, 115] on div "Assign Teacher" at bounding box center [340, 117] width 30 height 10
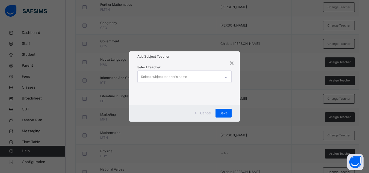
click at [163, 75] on div "Select subject teacher's name" at bounding box center [164, 77] width 46 height 10
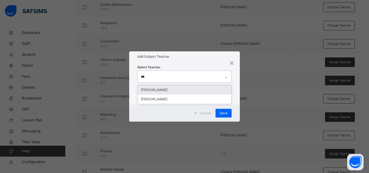
type input "****"
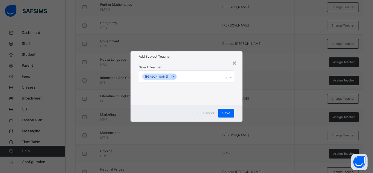
click at [190, 67] on div "Select Teacher [PERSON_NAME]" at bounding box center [187, 82] width 96 height 37
click at [225, 112] on span "Save" at bounding box center [226, 113] width 8 height 5
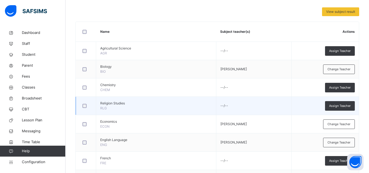
scroll to position [131, 0]
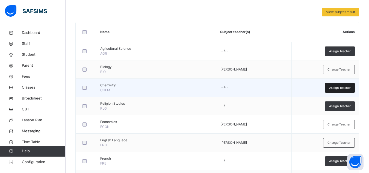
click at [332, 89] on div "Assign Teacher" at bounding box center [340, 88] width 30 height 10
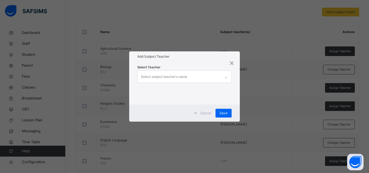
click at [155, 79] on div "Select subject teacher's name" at bounding box center [164, 77] width 46 height 10
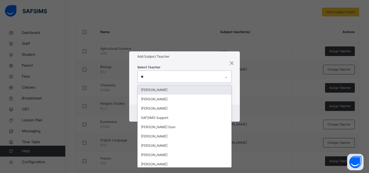
type input "***"
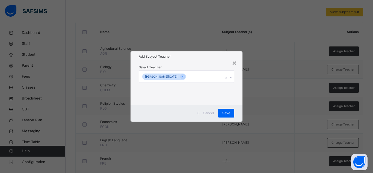
click at [201, 61] on div "Add Subject Teacher" at bounding box center [187, 56] width 112 height 10
click at [228, 113] on span "Save" at bounding box center [226, 113] width 8 height 5
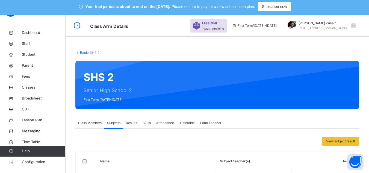
scroll to position [0, 0]
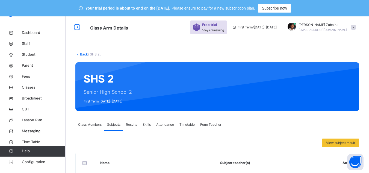
click at [85, 55] on link "Back" at bounding box center [84, 54] width 8 height 4
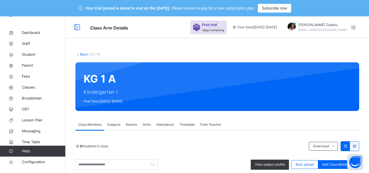
click at [114, 127] on span "Subjects" at bounding box center [113, 124] width 13 height 5
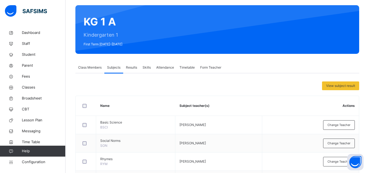
scroll to position [74, 0]
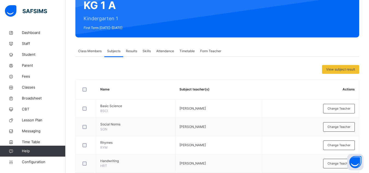
click at [133, 51] on span "Results" at bounding box center [131, 51] width 11 height 5
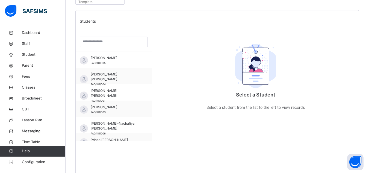
scroll to position [167, 0]
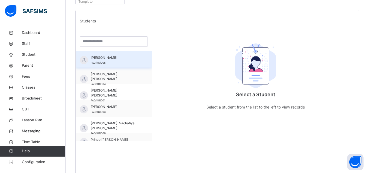
click at [116, 61] on div "Aishatu Aliyu Noor PAG/KG/005" at bounding box center [115, 60] width 49 height 10
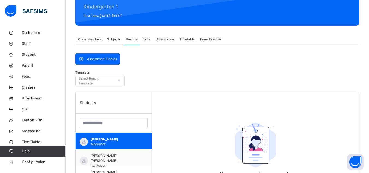
scroll to position [84, 0]
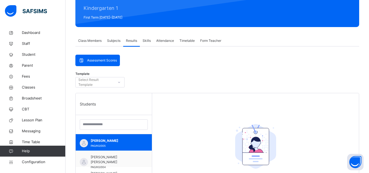
click at [146, 41] on span "Skills" at bounding box center [147, 40] width 8 height 5
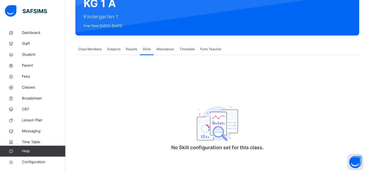
click at [160, 51] on span "Attendance" at bounding box center [165, 49] width 18 height 5
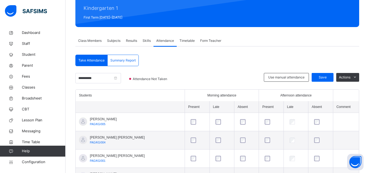
click at [185, 40] on span "Timetable" at bounding box center [187, 40] width 15 height 5
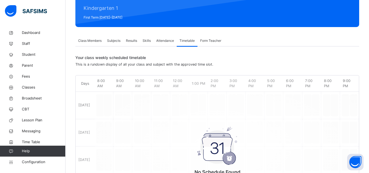
click at [205, 40] on span "Form Teacher" at bounding box center [210, 40] width 21 height 5
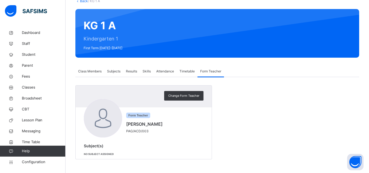
click at [88, 74] on div "Class Members" at bounding box center [89, 71] width 29 height 11
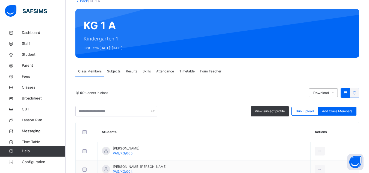
scroll to position [84, 0]
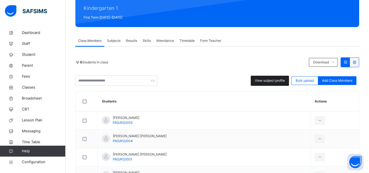
click at [276, 81] on span "View subject profile" at bounding box center [270, 80] width 30 height 5
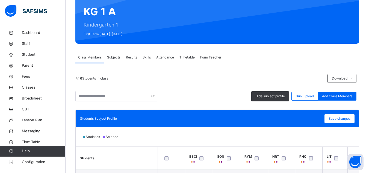
scroll to position [69, 0]
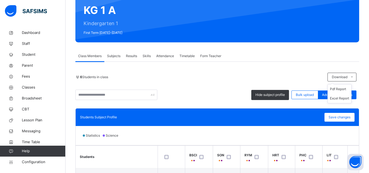
click at [341, 84] on ul "Pdf Report Excel Report" at bounding box center [340, 93] width 24 height 19
click at [341, 89] on li "Pdf Report" at bounding box center [340, 88] width 24 height 9
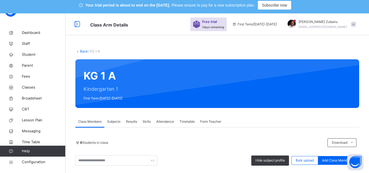
scroll to position [1, 0]
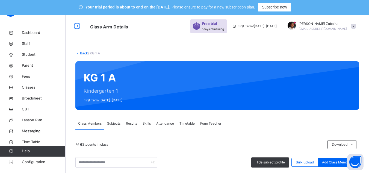
click at [86, 53] on link "Back" at bounding box center [84, 53] width 8 height 4
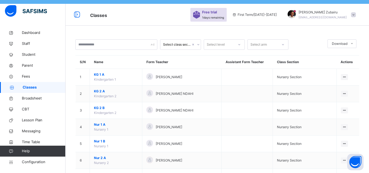
scroll to position [13, 0]
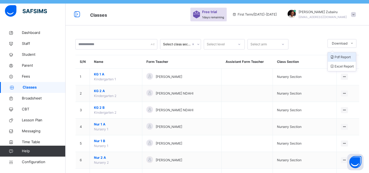
click at [345, 58] on li "Pdf Report" at bounding box center [342, 56] width 28 height 9
